Goal: Navigation & Orientation: Find specific page/section

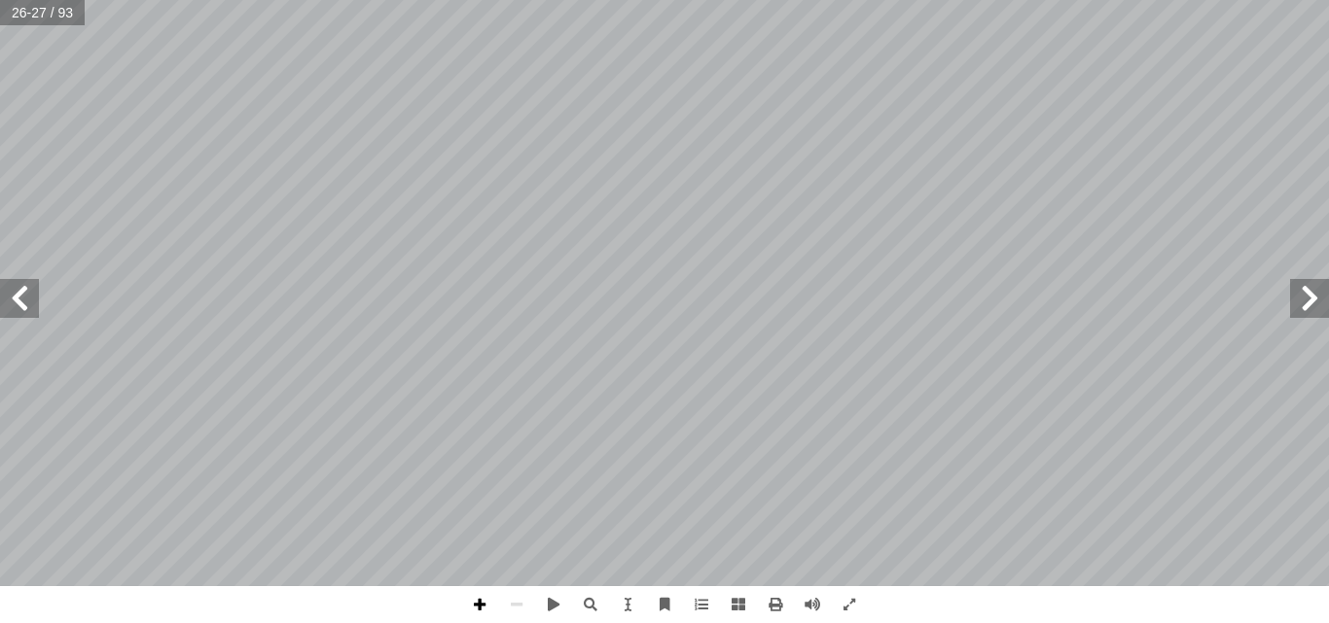
click at [486, 598] on span at bounding box center [479, 604] width 37 height 37
click at [25, 305] on span at bounding box center [19, 298] width 39 height 39
click at [1310, 302] on span at bounding box center [1309, 298] width 39 height 39
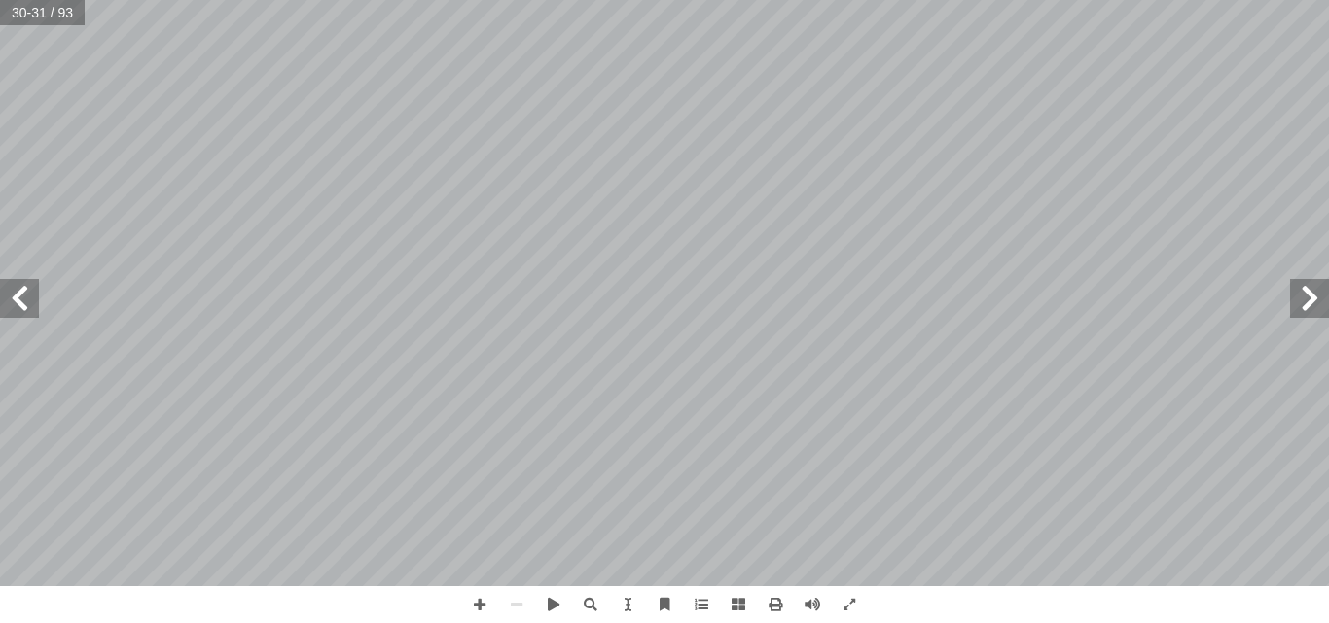
click at [1310, 302] on span at bounding box center [1309, 298] width 39 height 39
click at [26, 296] on span at bounding box center [19, 298] width 39 height 39
click at [475, 607] on span at bounding box center [479, 604] width 37 height 37
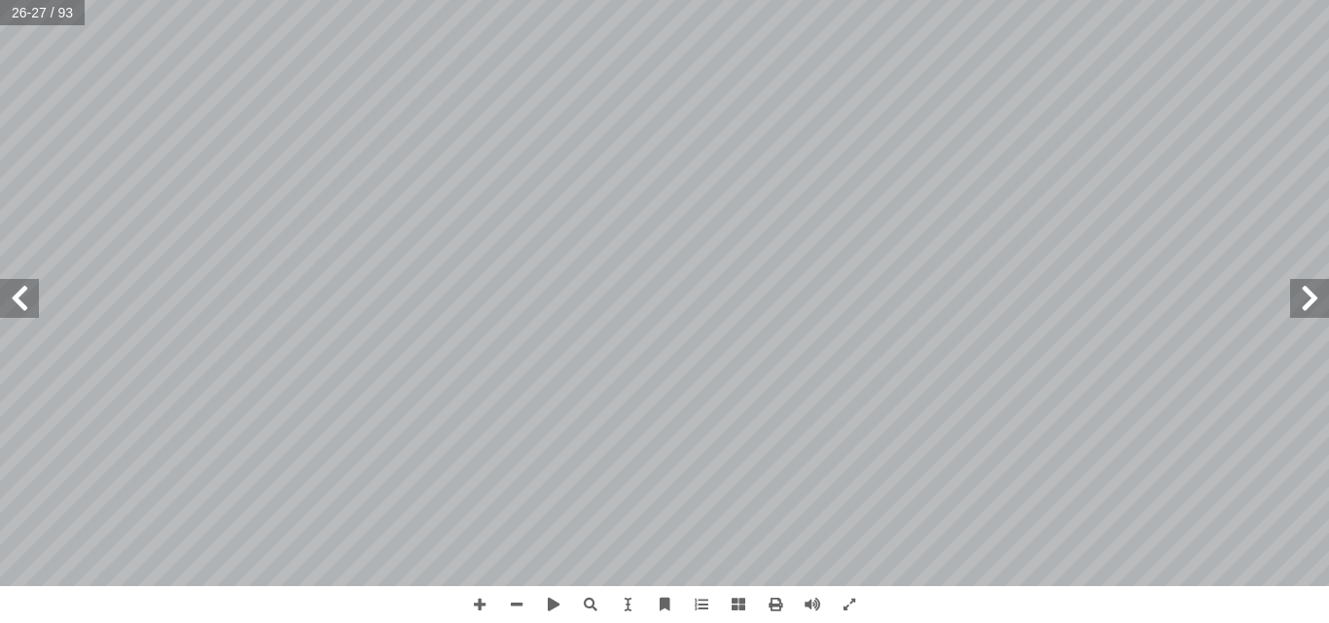
click at [24, 293] on span at bounding box center [19, 298] width 39 height 39
click at [12, 294] on span at bounding box center [19, 298] width 39 height 39
click at [475, 606] on span at bounding box center [479, 604] width 37 height 37
click at [29, 295] on span at bounding box center [19, 298] width 39 height 39
click at [1302, 299] on span at bounding box center [1309, 298] width 39 height 39
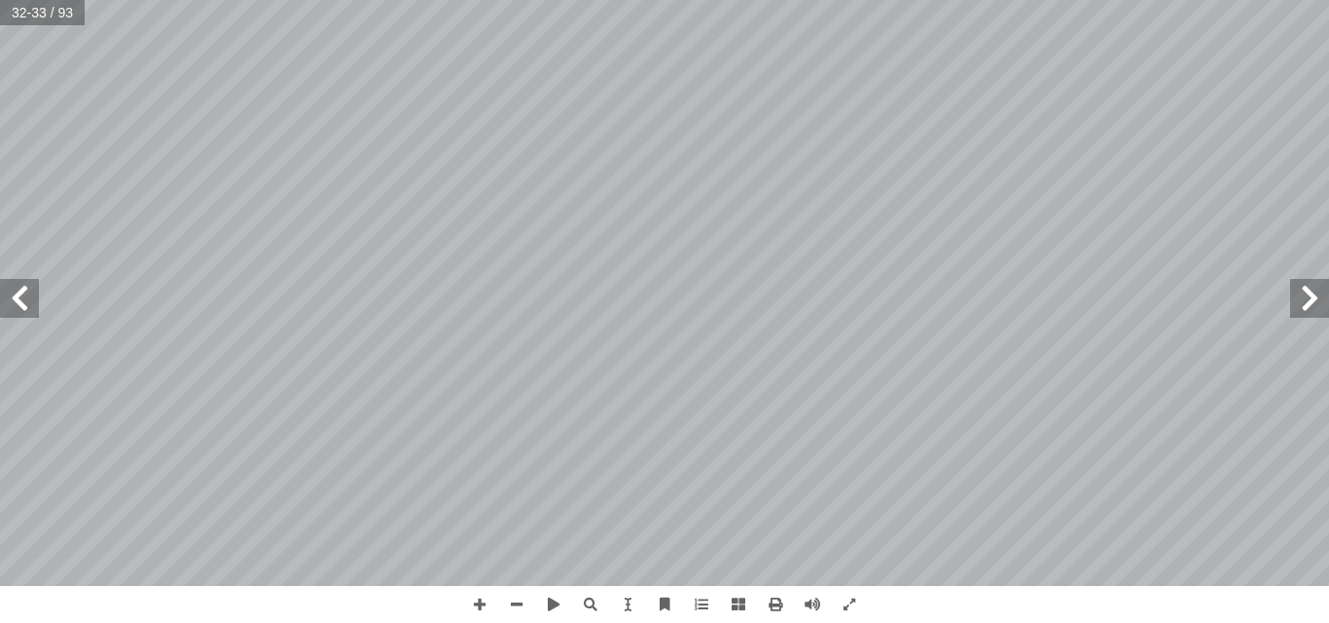
click at [1309, 295] on span at bounding box center [1309, 298] width 39 height 39
click at [1313, 298] on span at bounding box center [1309, 298] width 39 height 39
